Goal: Find specific page/section: Find specific page/section

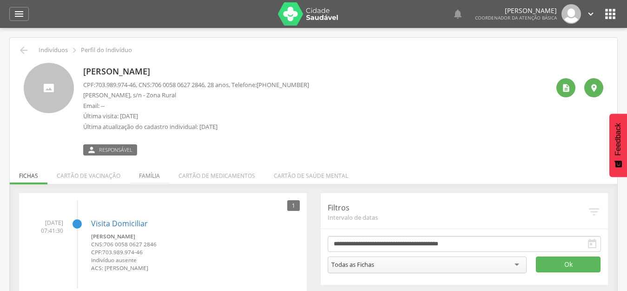
click at [157, 174] on li "Família" at bounding box center [150, 173] width 40 height 22
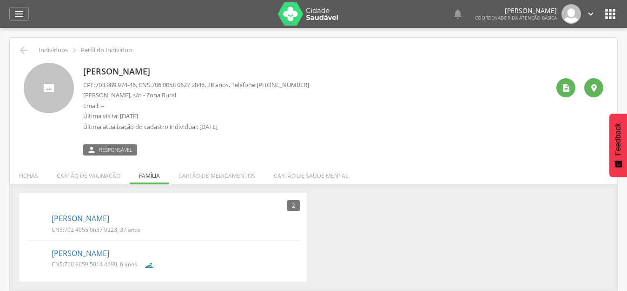
click at [453, 160] on div " Indivíduos  Perfil do Indivíduo [PERSON_NAME] CPF: 703.989.974-46 , CNS: [PH…" at bounding box center [314, 164] width 608 height 253
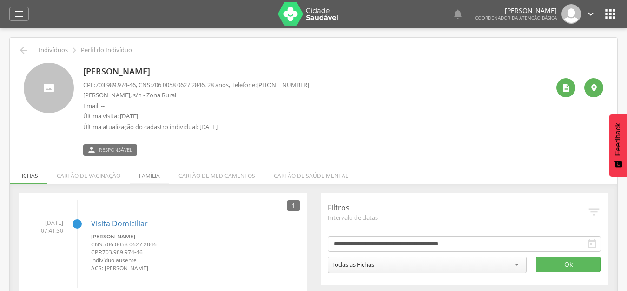
click at [142, 171] on li "Família" at bounding box center [150, 173] width 40 height 22
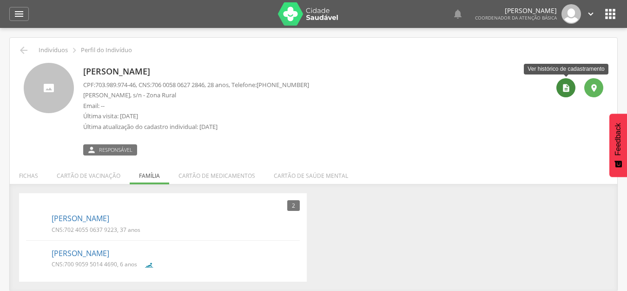
click at [571, 86] on div "" at bounding box center [566, 87] width 19 height 19
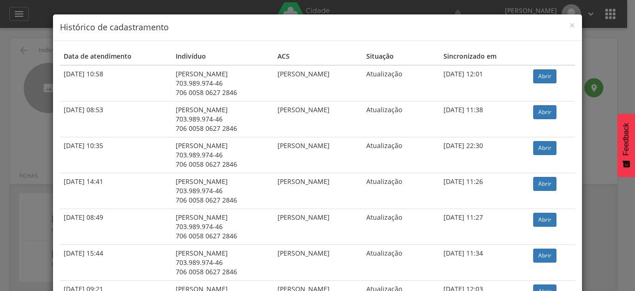
click at [572, 25] on div "× Histórico de cadastramento" at bounding box center [317, 27] width 529 height 27
click at [570, 23] on span "×" at bounding box center [573, 25] width 6 height 13
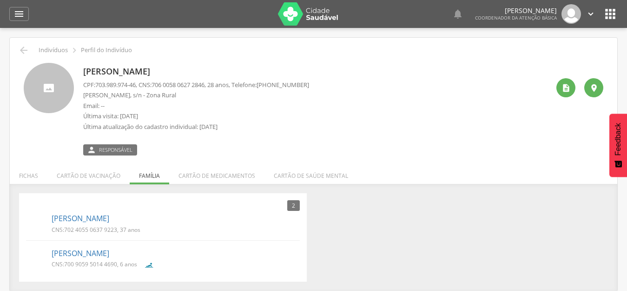
click at [398, 168] on div " Indivíduos  Perfil do Indivíduo [PERSON_NAME] CPF: 703.989.974-46 , CNS: [PH…" at bounding box center [314, 164] width 608 height 253
